Goal: Task Accomplishment & Management: Manage account settings

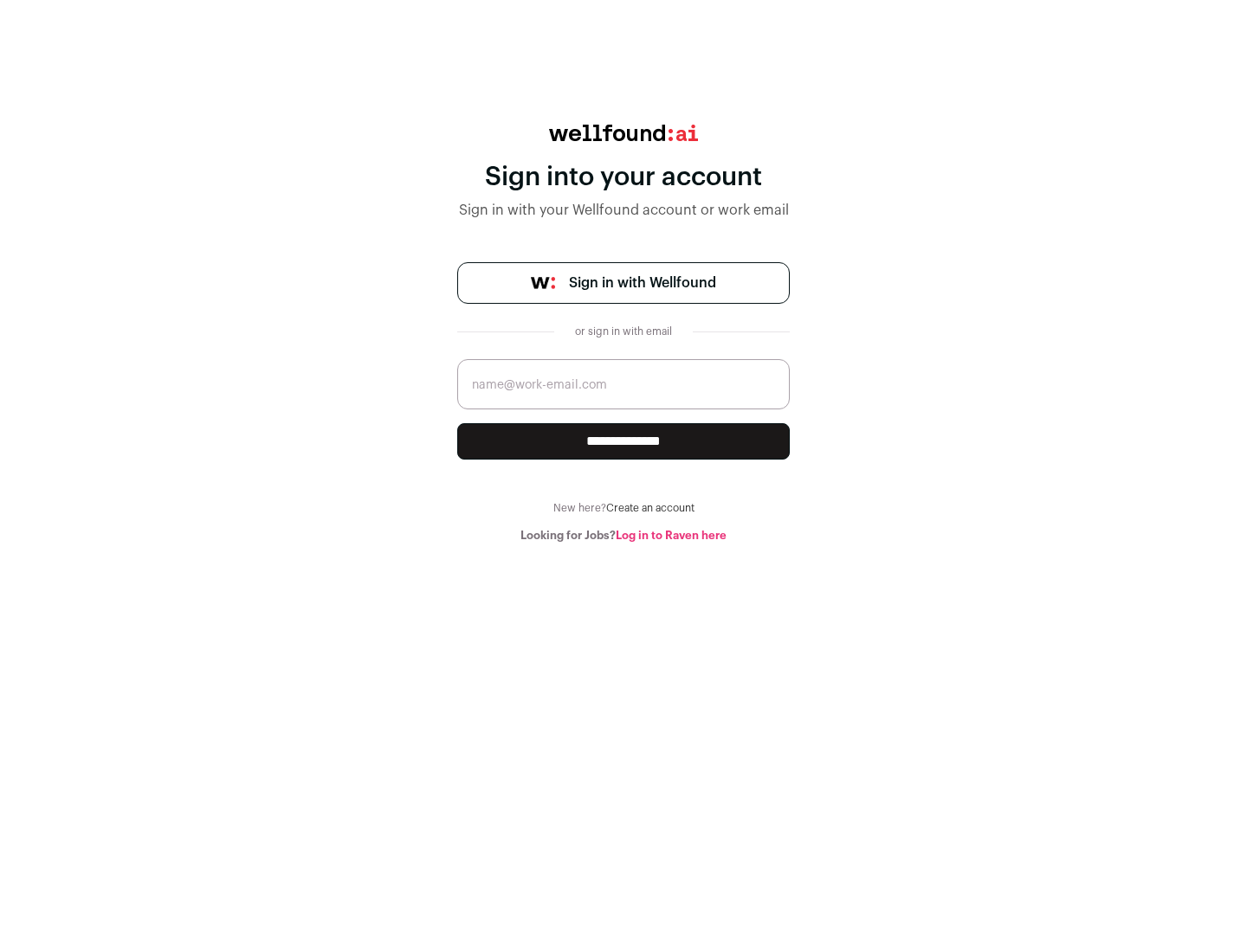
click at [642, 283] on span "Sign in with Wellfound" at bounding box center [642, 283] width 147 height 21
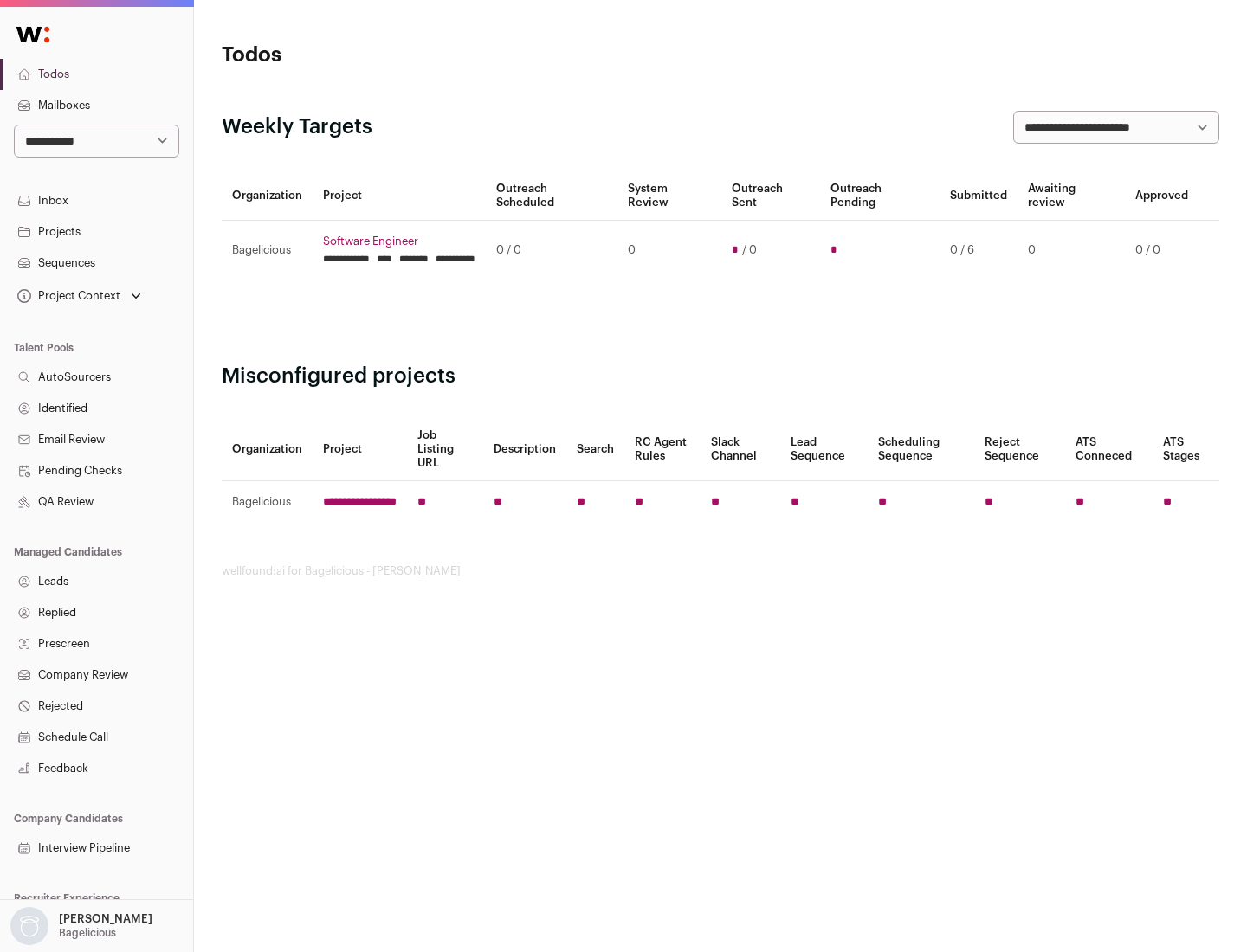
click at [96, 231] on link "Projects" at bounding box center [96, 233] width 193 height 31
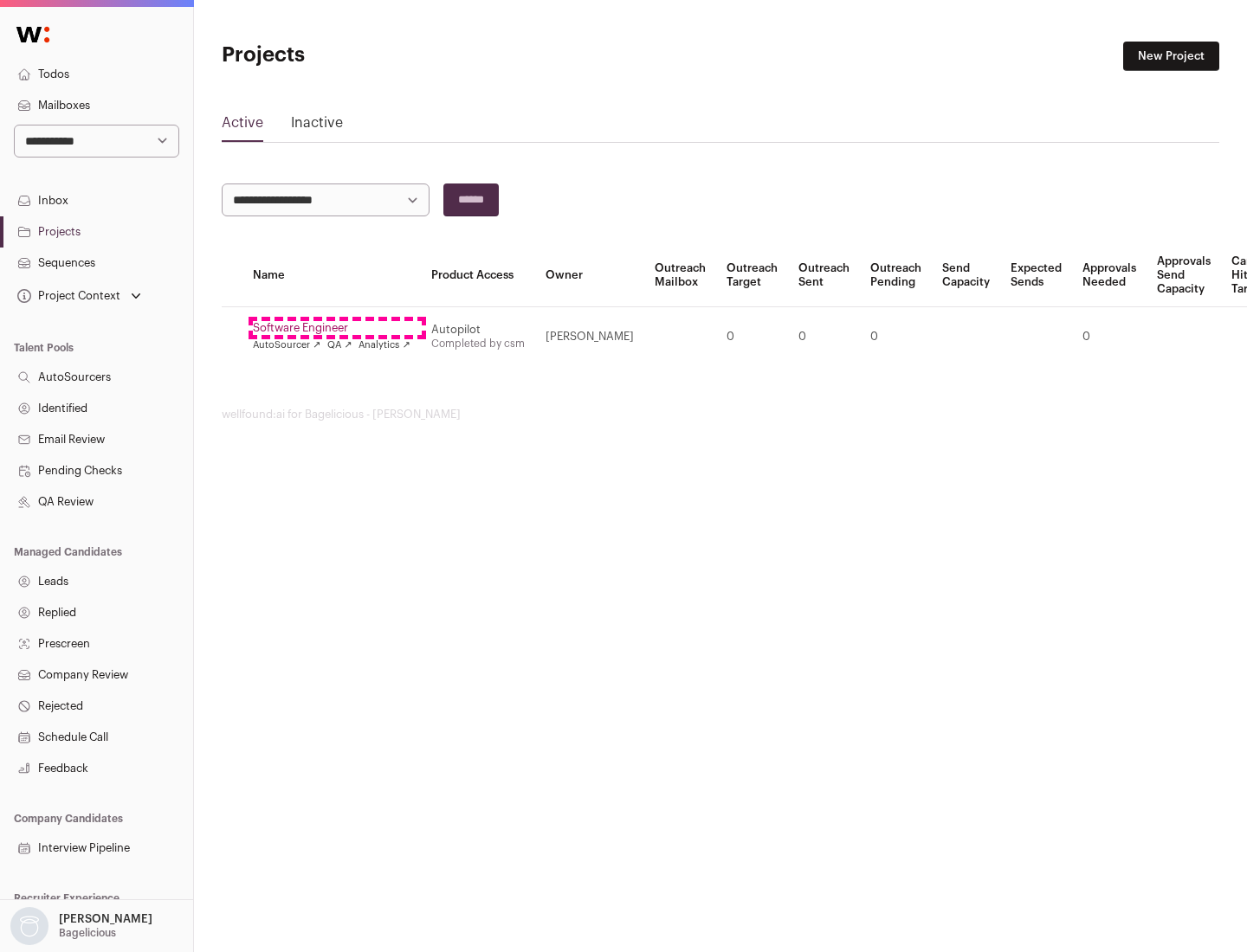
click at [337, 328] on link "Software Engineer" at bounding box center [331, 328] width 157 height 14
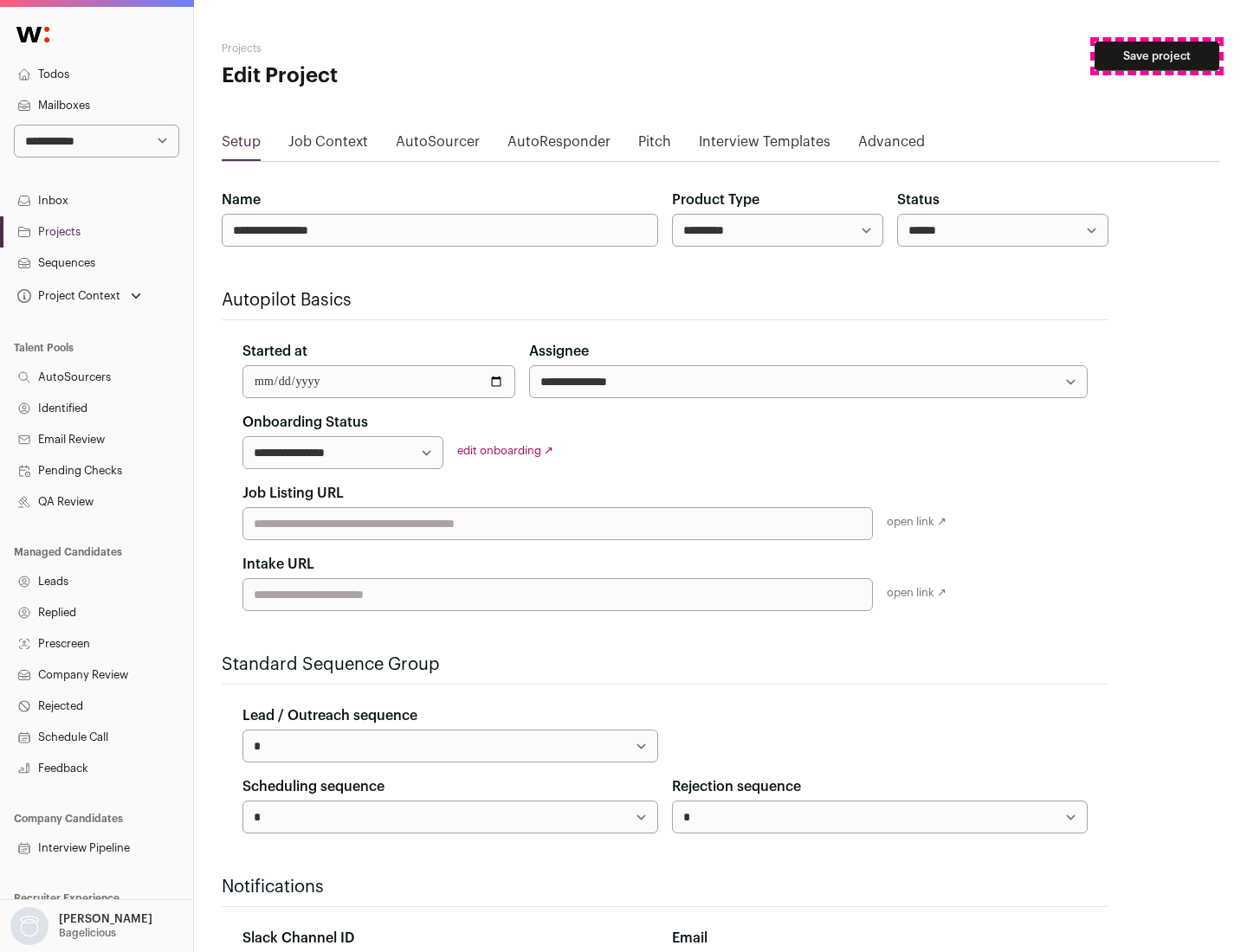
click at [1157, 56] on button "Save project" at bounding box center [1156, 57] width 125 height 30
